Goal: Task Accomplishment & Management: Use online tool/utility

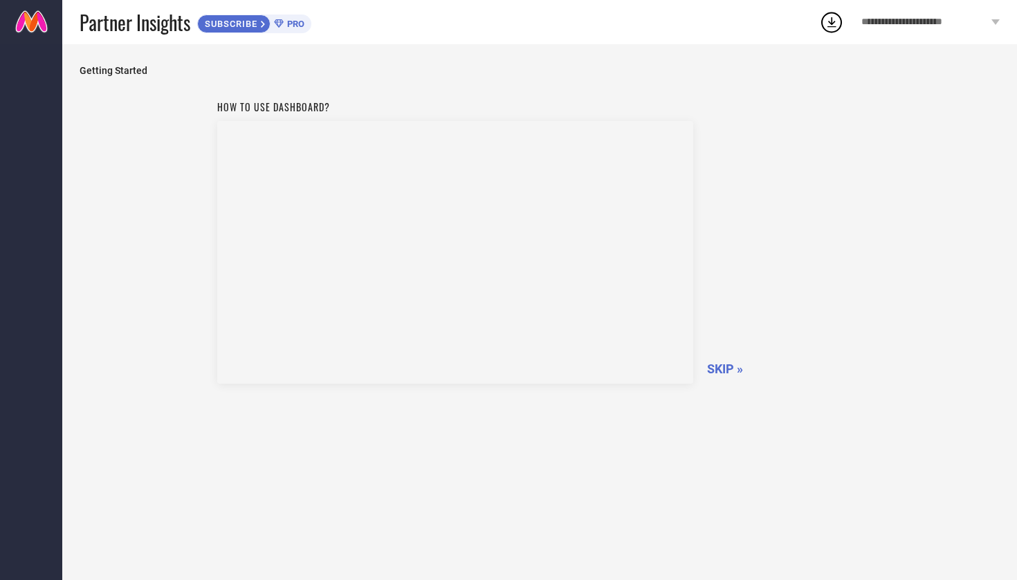
click at [919, 26] on span "**********" at bounding box center [924, 22] width 127 height 11
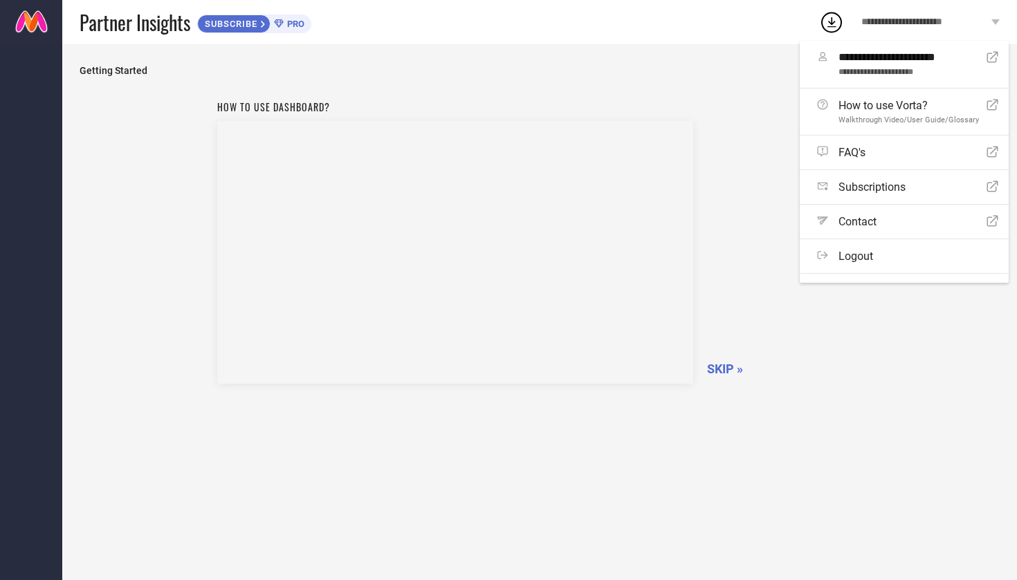
click at [726, 57] on div "Getting Started How to use dashboard? SKIP »" at bounding box center [539, 312] width 954 height 536
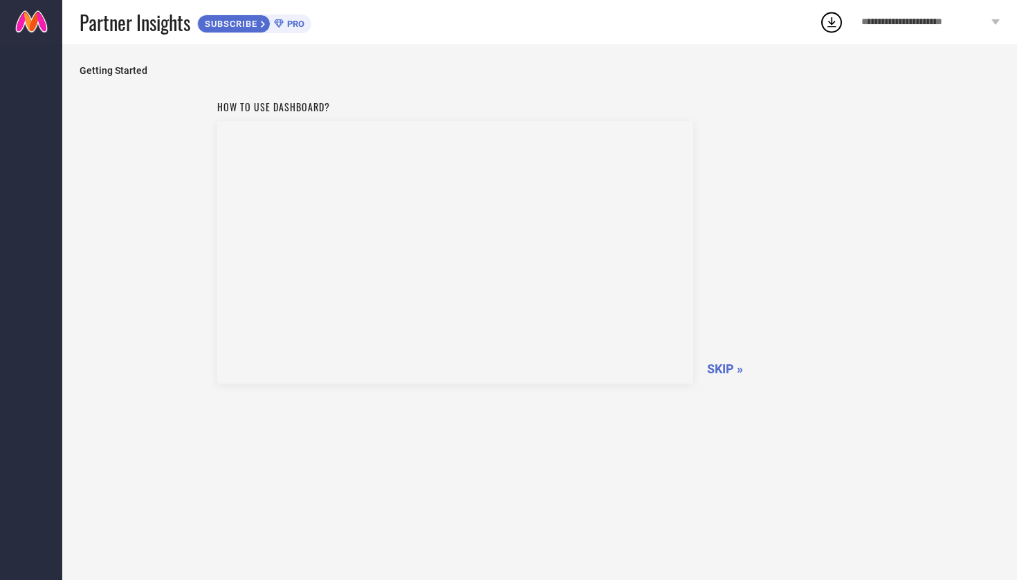
click at [719, 365] on span "SKIP »" at bounding box center [725, 369] width 36 height 15
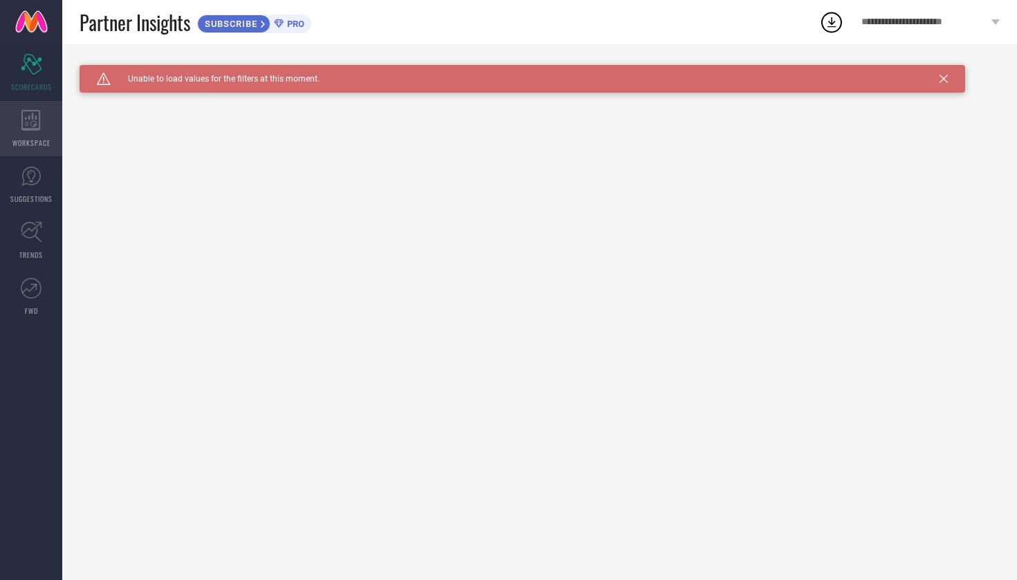
click at [20, 125] on div "WORKSPACE" at bounding box center [31, 128] width 62 height 55
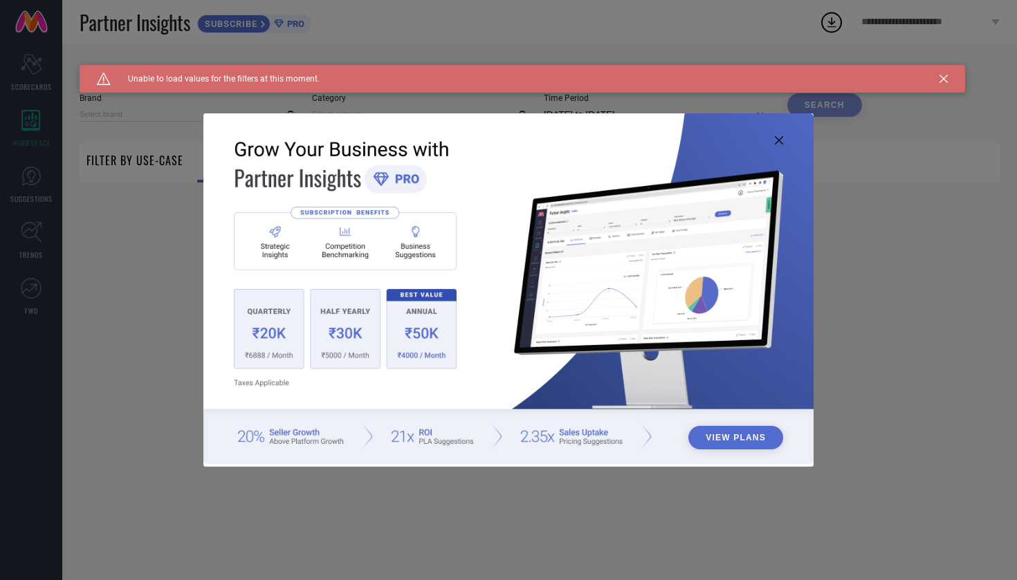
type input "1 STOP FASHION"
type input "All"
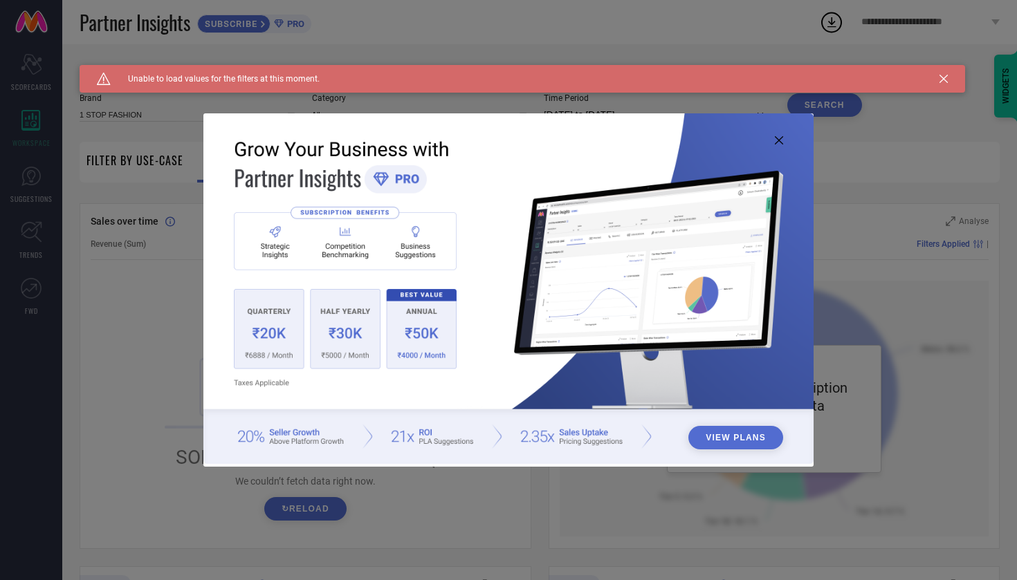
click at [777, 140] on icon at bounding box center [779, 140] width 8 height 8
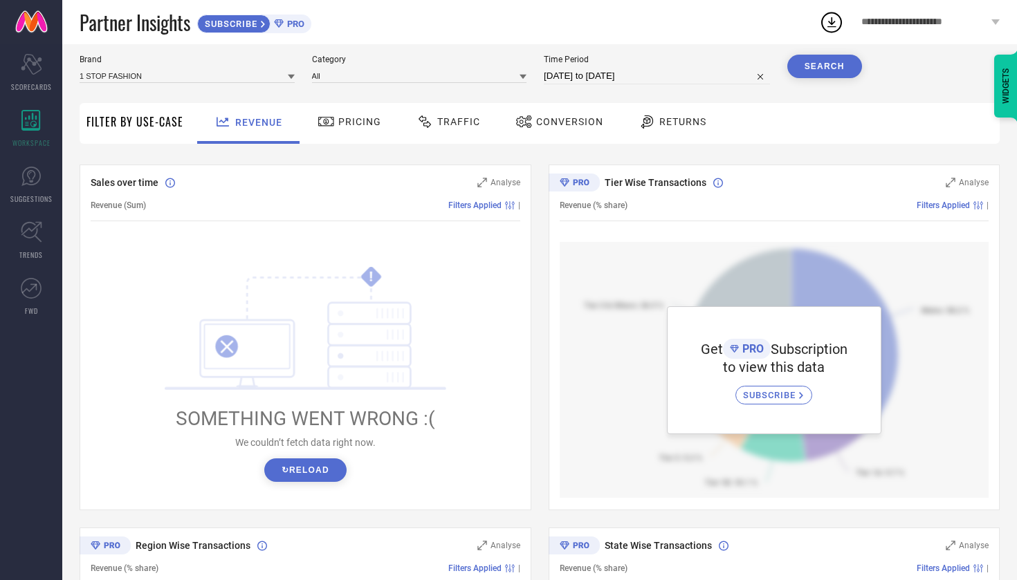
scroll to position [38, 0]
click at [667, 133] on div "Returns" at bounding box center [672, 123] width 75 height 24
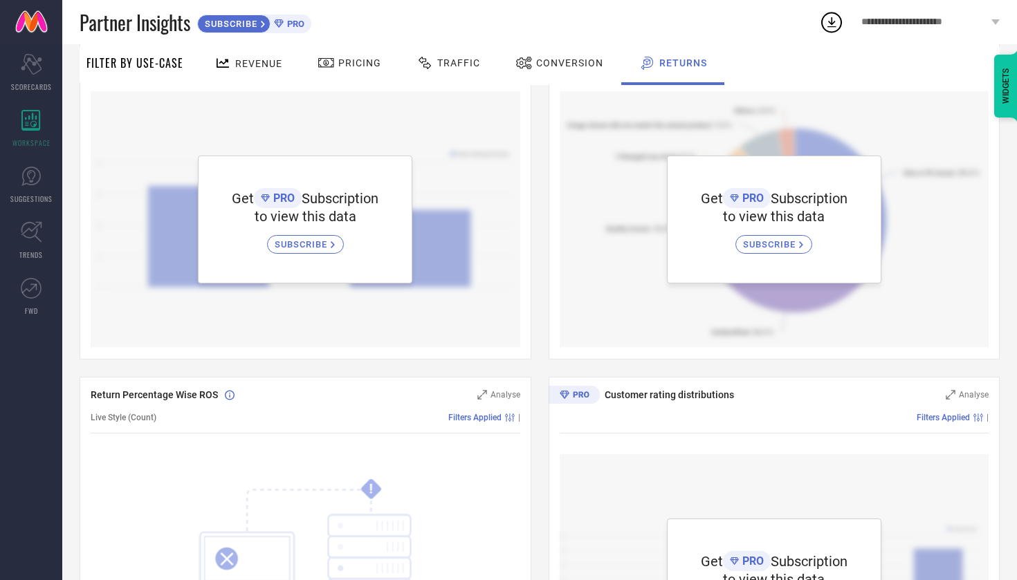
scroll to position [158, 0]
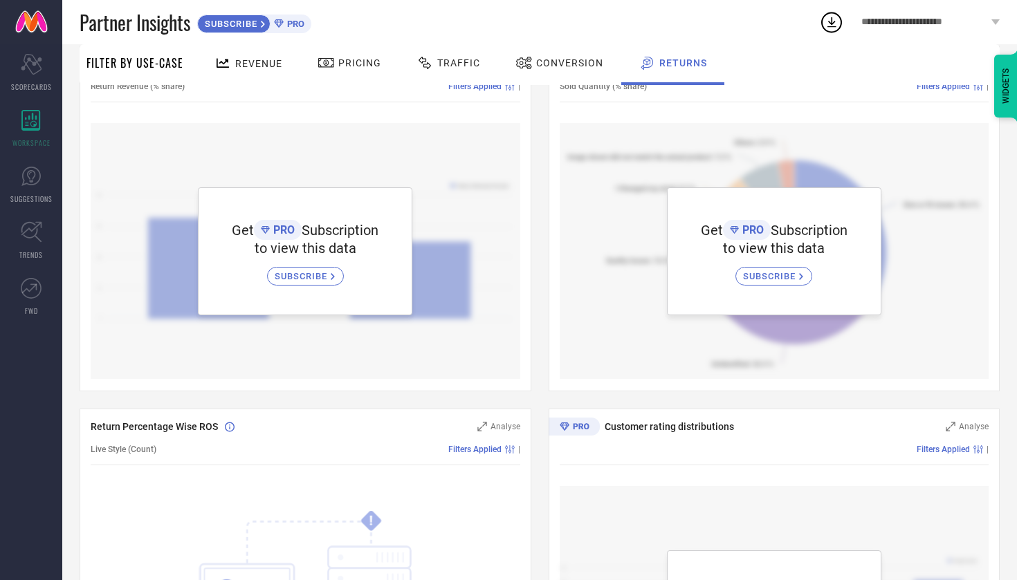
click at [770, 266] on link "SUBSCRIBE" at bounding box center [773, 271] width 77 height 29
